Goal: Task Accomplishment & Management: Manage account settings

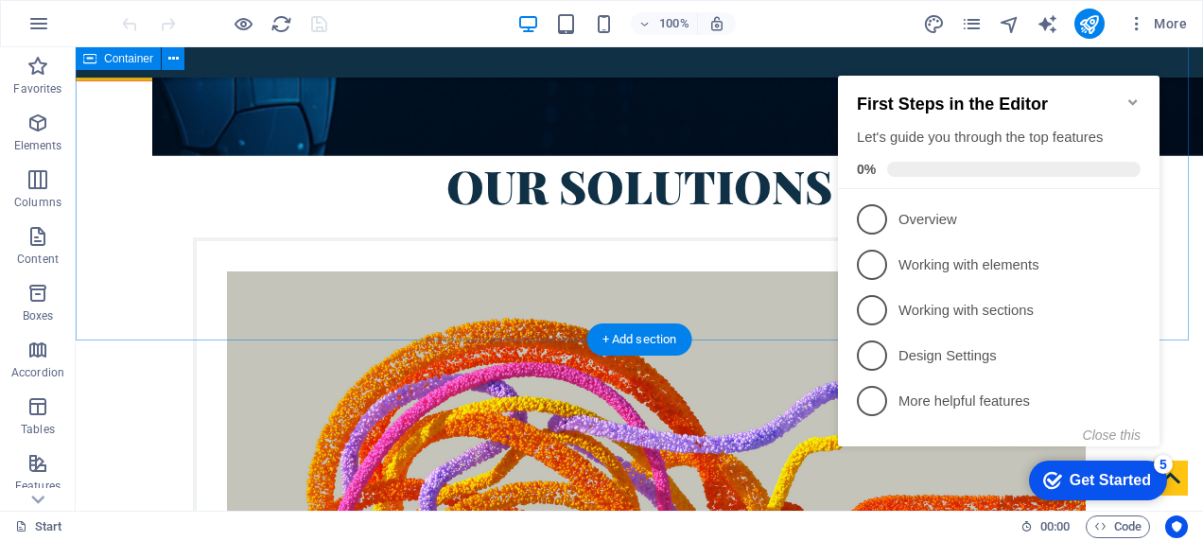
scroll to position [3689, 0]
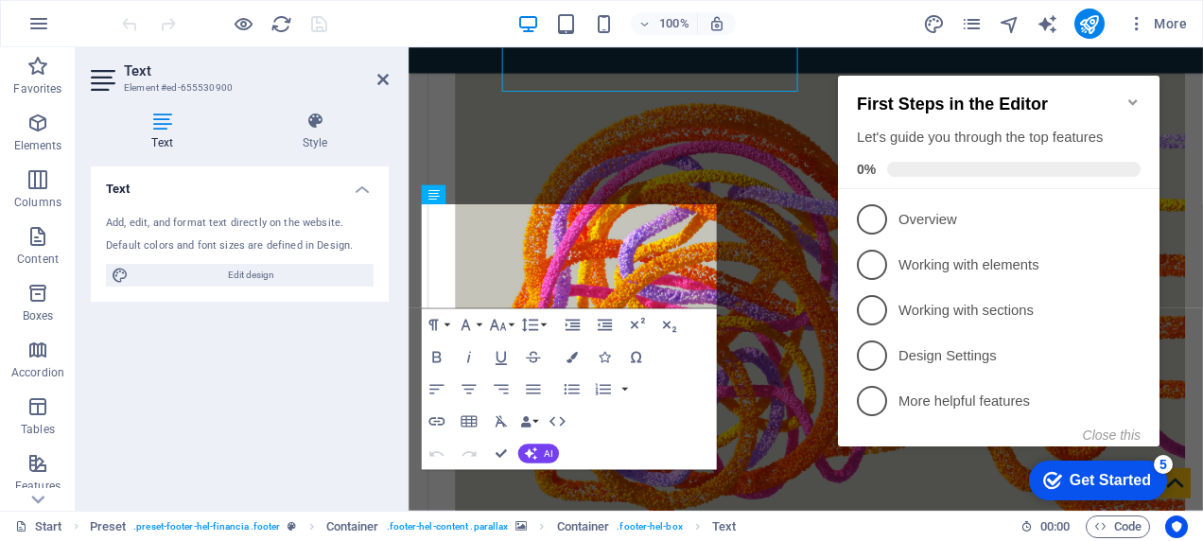
scroll to position [3944, 0]
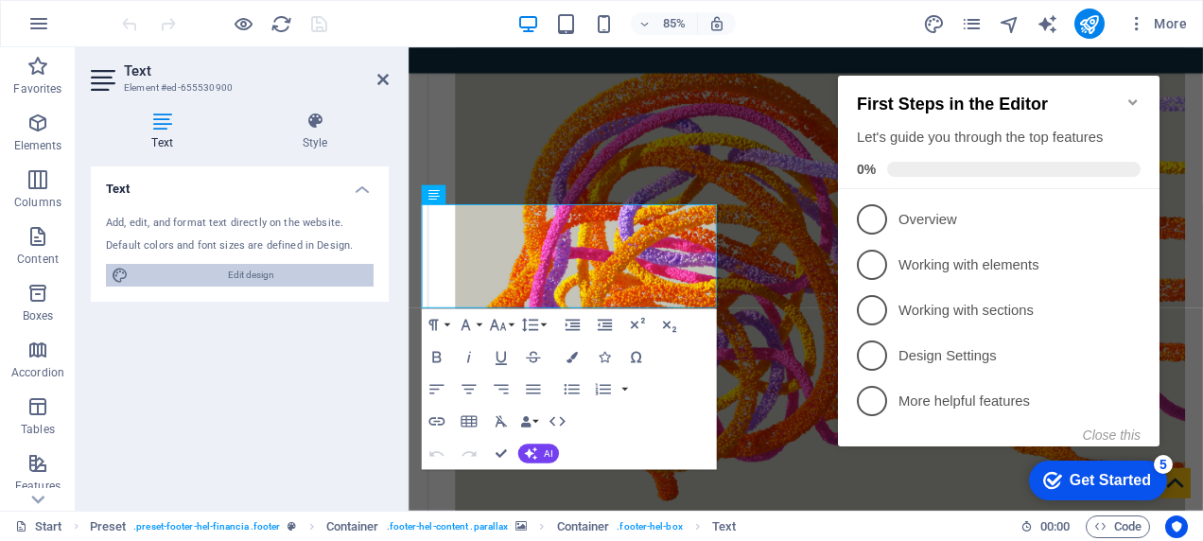
click at [236, 276] on span "Edit design" at bounding box center [251, 275] width 234 height 23
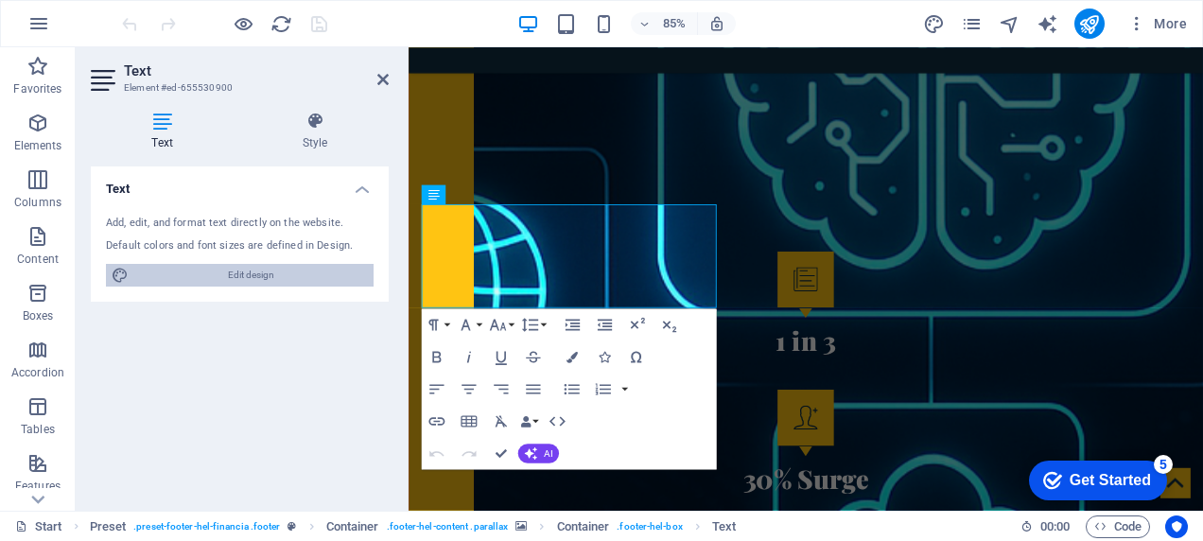
select select "ease-in-out"
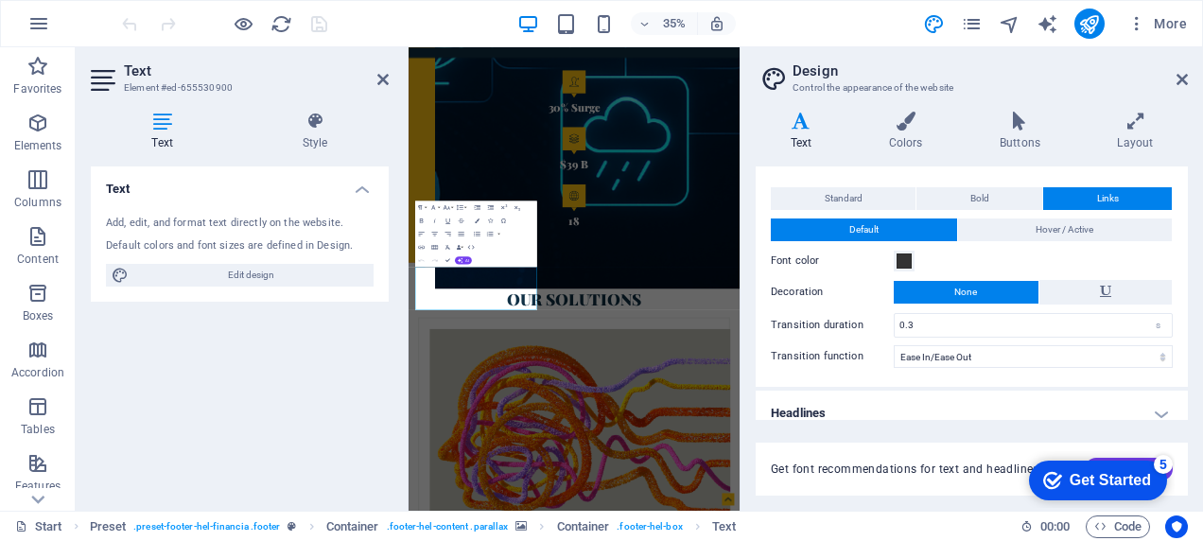
scroll to position [46, 0]
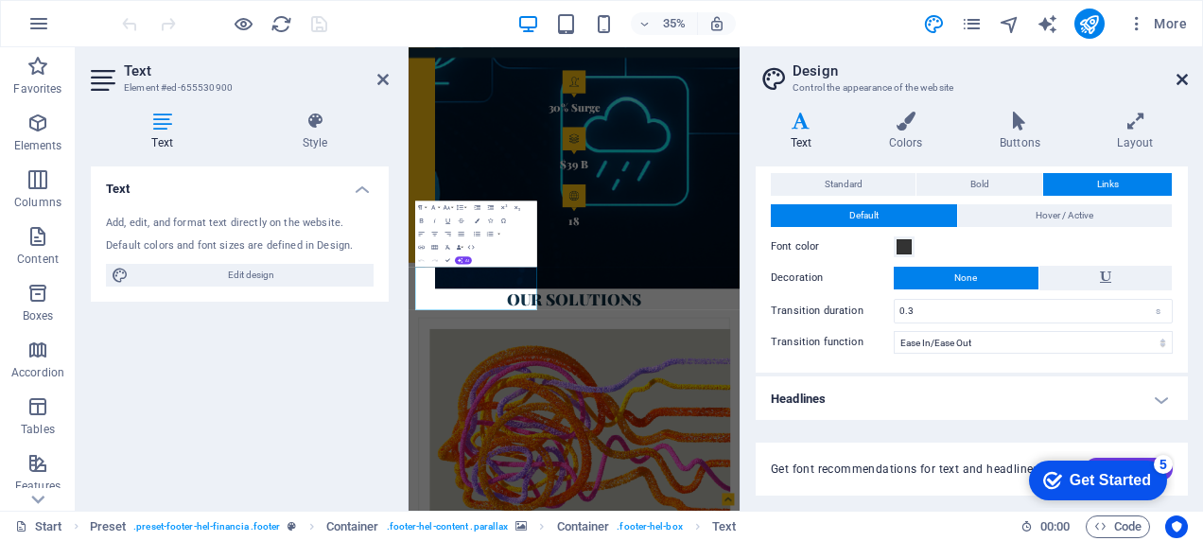
click at [1177, 76] on icon at bounding box center [1182, 79] width 11 height 15
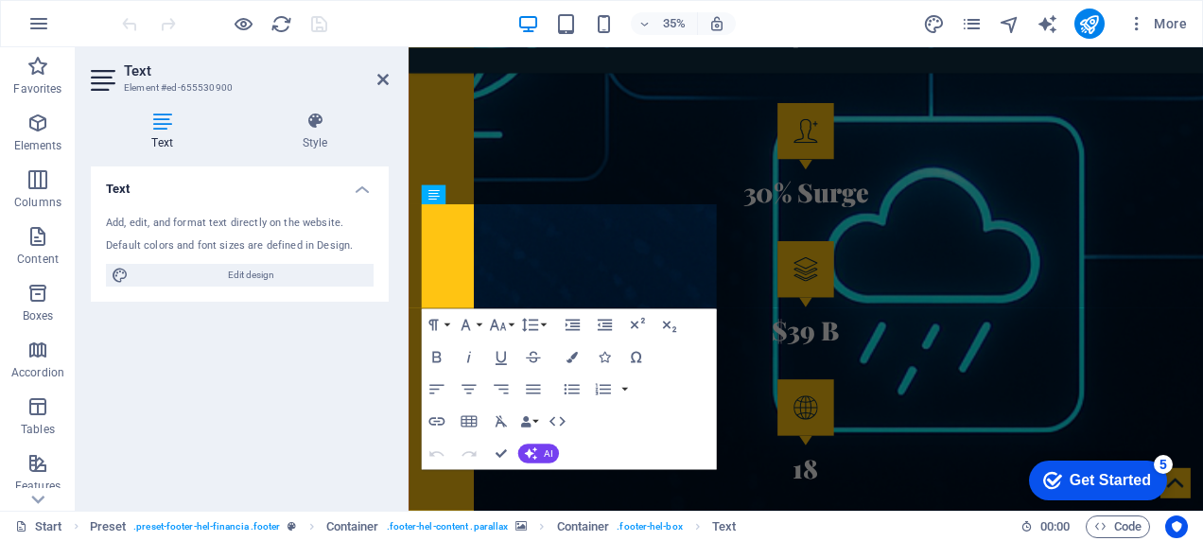
scroll to position [3944, 0]
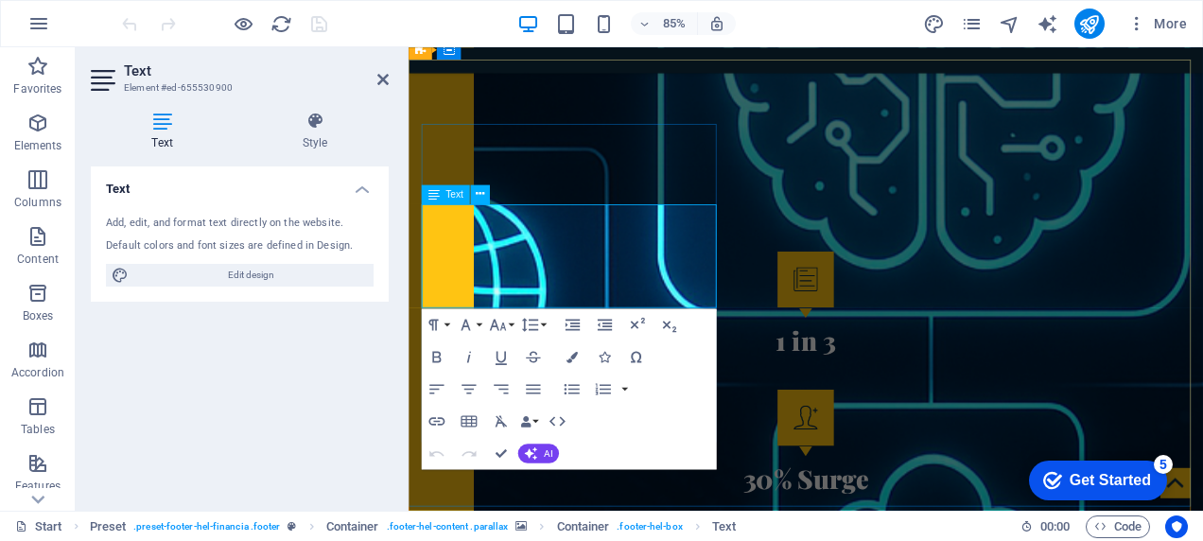
scroll to position [4281, 0]
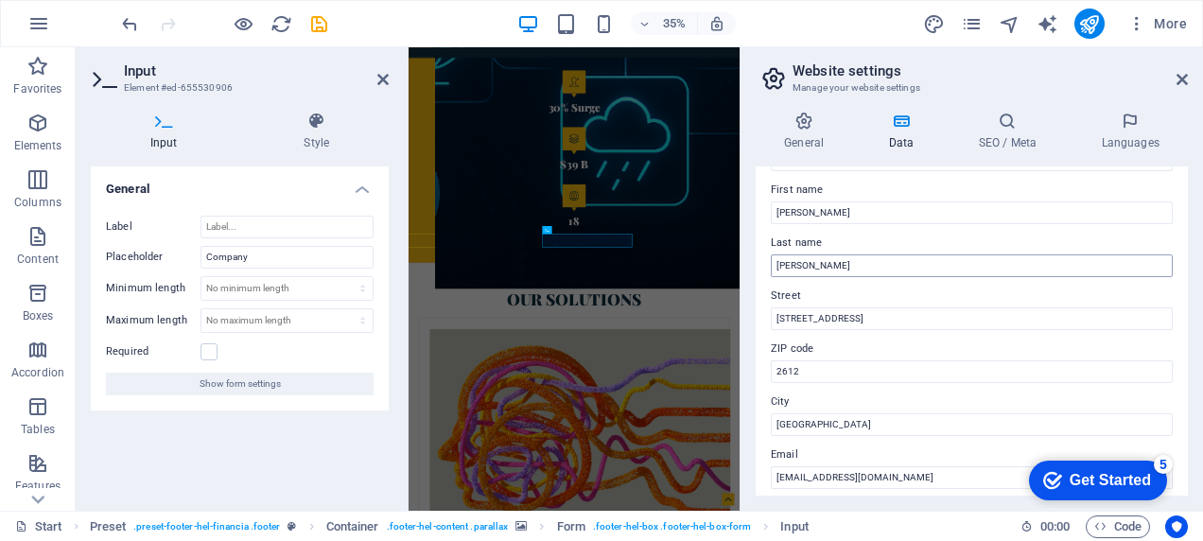
scroll to position [95, 0]
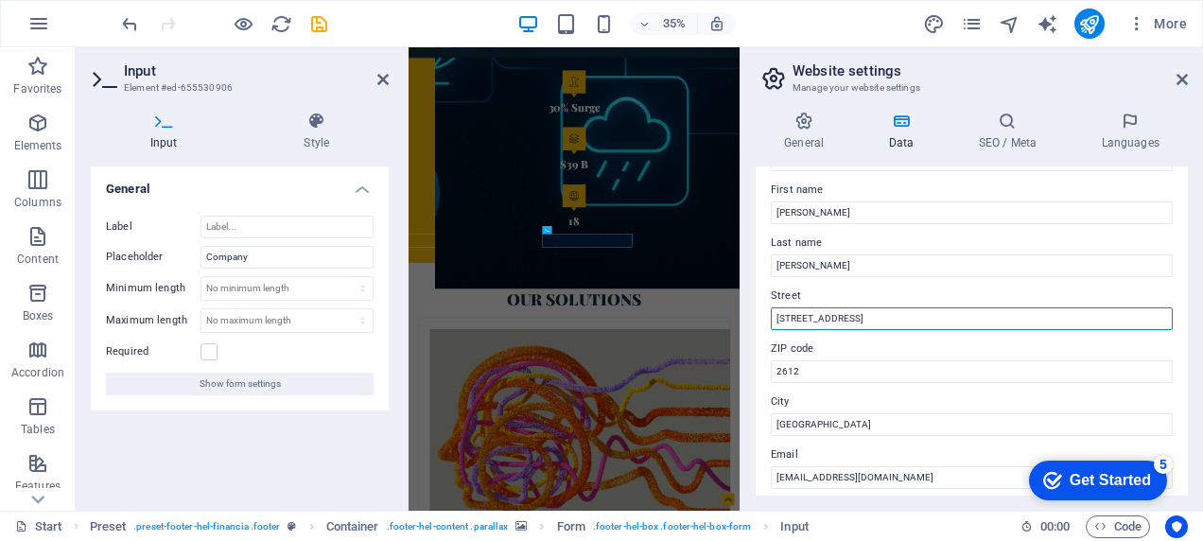
drag, startPoint x: 896, startPoint y: 323, endPoint x: 768, endPoint y: 313, distance: 128.0
click at [768, 313] on div "Contact data for this website. This can be used everywhere on the website and w…" at bounding box center [972, 330] width 432 height 329
type input "1"
click at [810, 317] on input "1" at bounding box center [972, 318] width 402 height 23
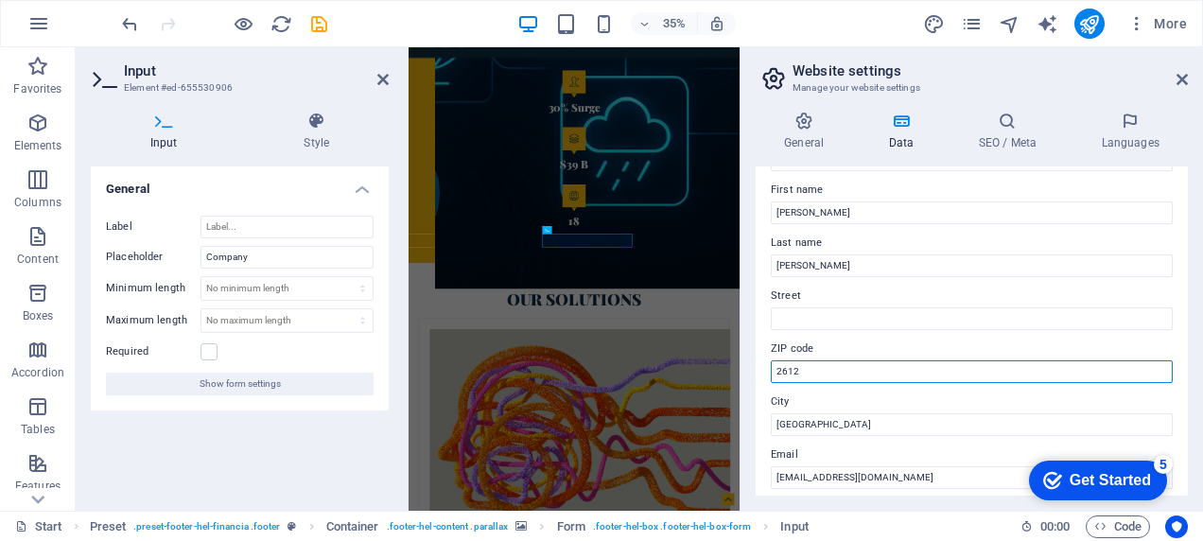
click at [804, 373] on input "2612" at bounding box center [972, 371] width 402 height 23
type input "2"
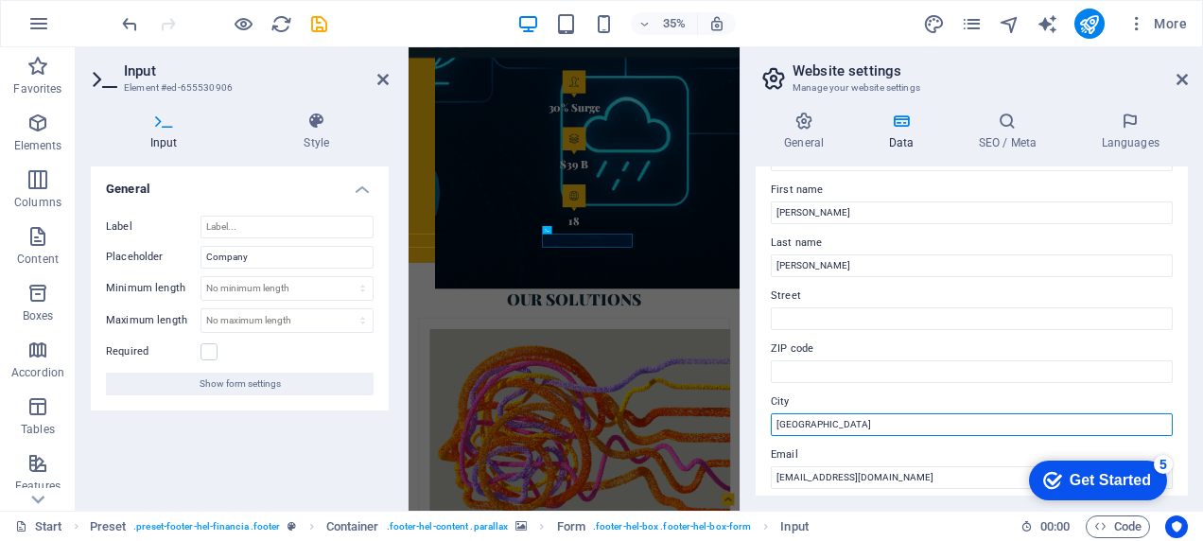
click at [849, 421] on input "[GEOGRAPHIC_DATA]" at bounding box center [972, 424] width 402 height 23
type input "C"
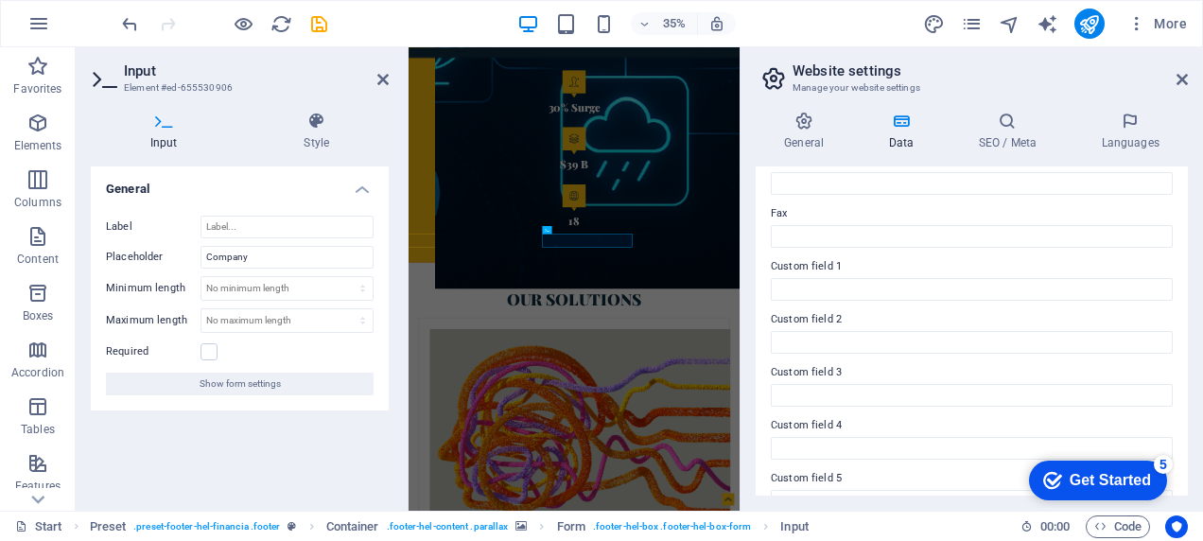
scroll to position [579, 0]
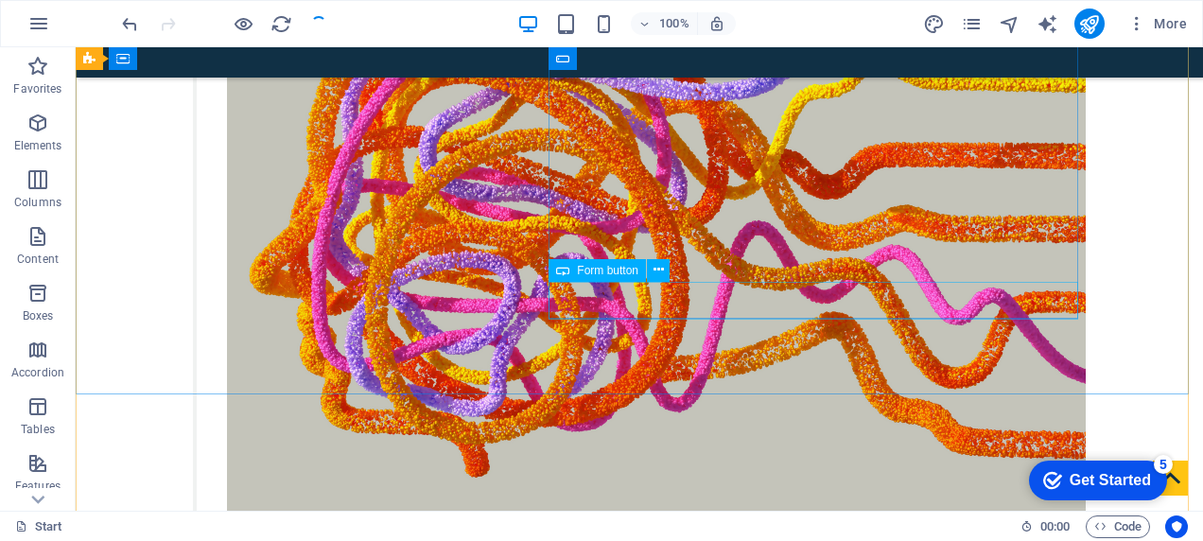
scroll to position [3718, 0]
